Goal: Information Seeking & Learning: Learn about a topic

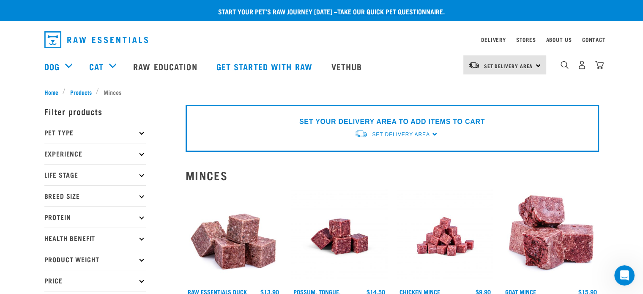
click at [70, 133] on p "Pet Type" at bounding box center [94, 132] width 101 height 21
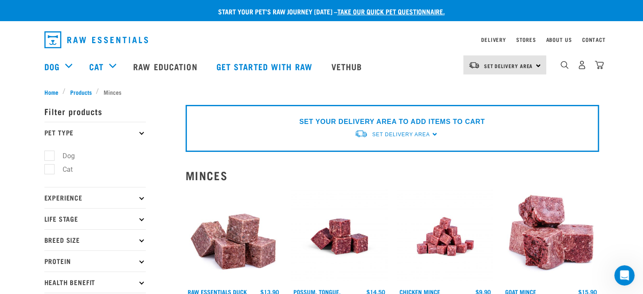
click at [49, 170] on label "Cat" at bounding box center [62, 169] width 27 height 11
click at [46, 170] on input "Cat" at bounding box center [46, 167] width 5 height 5
checkbox input "true"
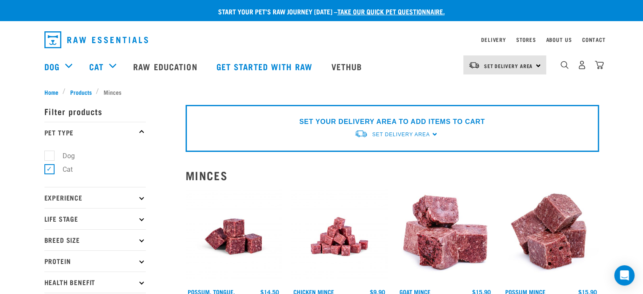
click at [114, 219] on p "Life Stage" at bounding box center [94, 218] width 101 height 21
click at [65, 255] on label "Kitten" at bounding box center [66, 255] width 34 height 11
click at [50, 255] on input "Kitten" at bounding box center [46, 253] width 5 height 5
checkbox input "true"
click at [561, 65] on img "dropdown navigation" at bounding box center [564, 65] width 8 height 8
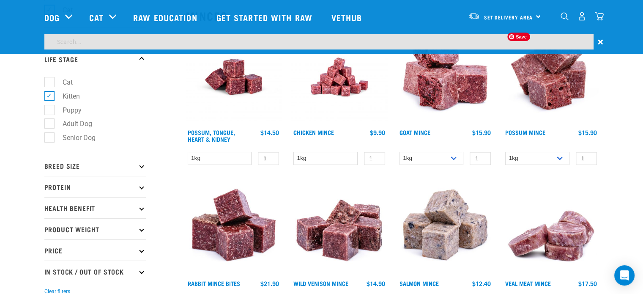
scroll to position [98, 0]
click at [250, 18] on link "Get started with Raw" at bounding box center [265, 17] width 115 height 34
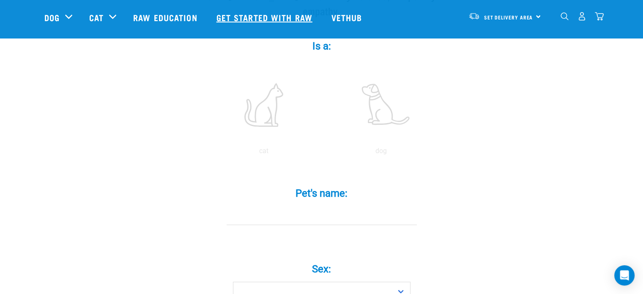
scroll to position [159, 0]
